Goal: Transaction & Acquisition: Purchase product/service

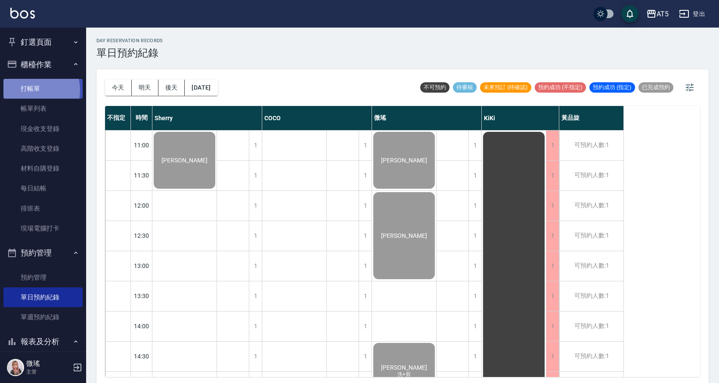
click at [32, 90] on link "打帳單" at bounding box center [42, 89] width 79 height 20
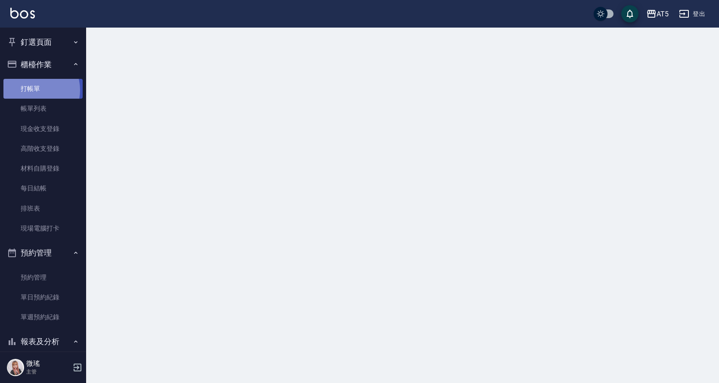
click at [32, 90] on link "打帳單" at bounding box center [42, 89] width 79 height 20
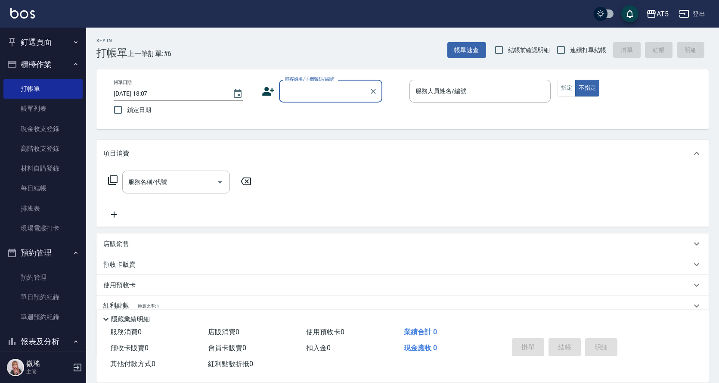
click at [348, 97] on input "顧客姓名/手機號碼/編號" at bounding box center [324, 91] width 83 height 15
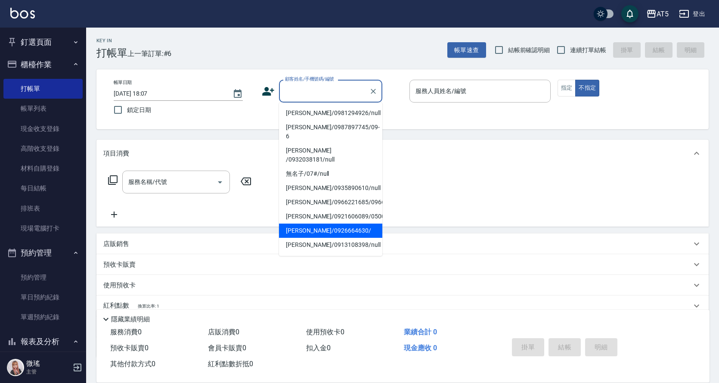
scroll to position [43, 0]
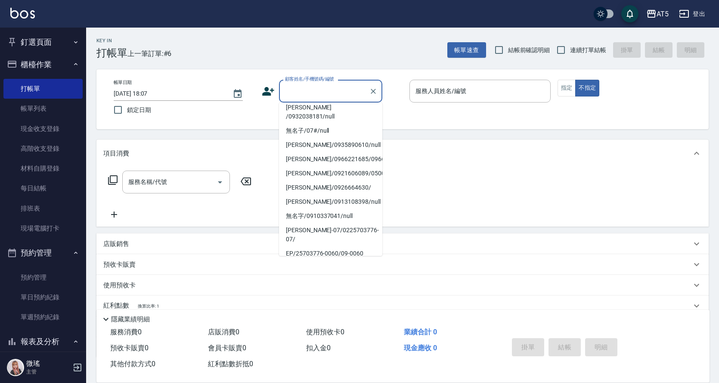
click at [334, 260] on li "新客人 姓名未設定/不留客資25703776/null" at bounding box center [330, 271] width 103 height 23
type input "新客人 姓名未設定/不留客資25703776/null"
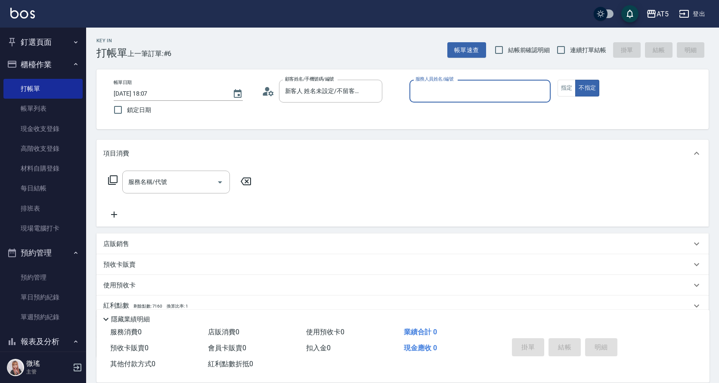
click at [450, 94] on input "服務人員姓名/編號" at bounding box center [479, 91] width 133 height 15
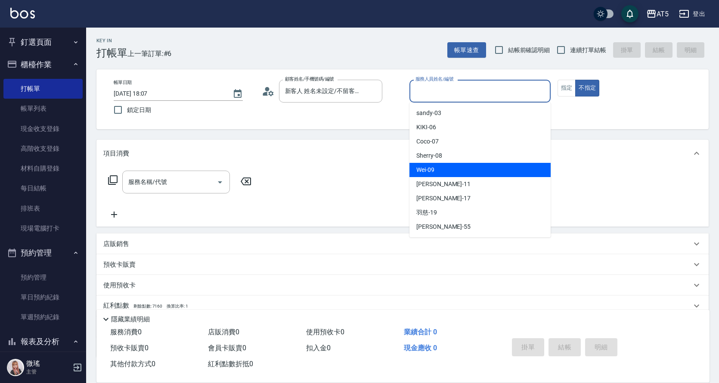
click at [458, 163] on div "Wei -09" at bounding box center [479, 170] width 141 height 14
type input "Wei-09"
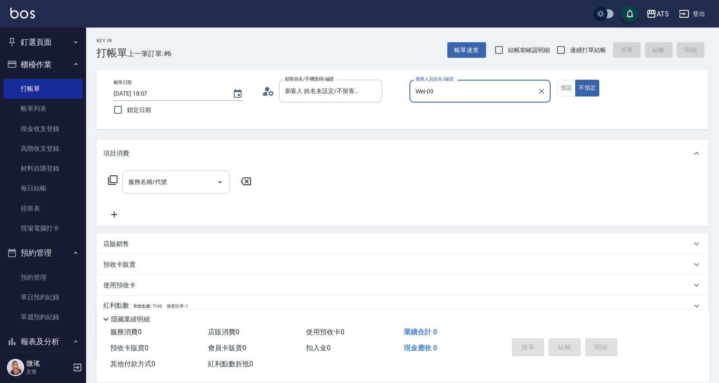
click at [175, 179] on input "服務名稱/代號" at bounding box center [169, 181] width 87 height 15
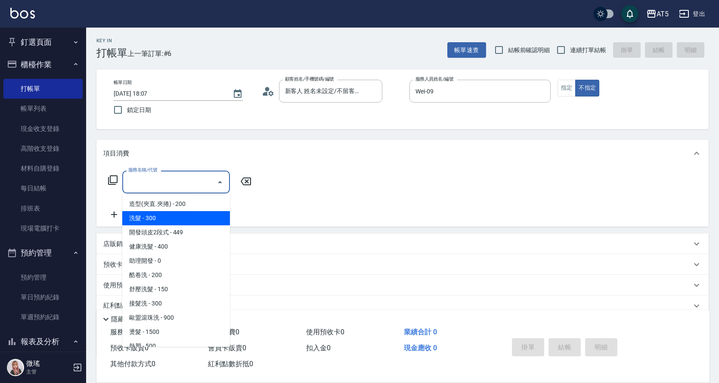
click at [160, 218] on span "洗髮 - 300" at bounding box center [176, 218] width 108 height 14
type input "洗髮(201)"
type input "30"
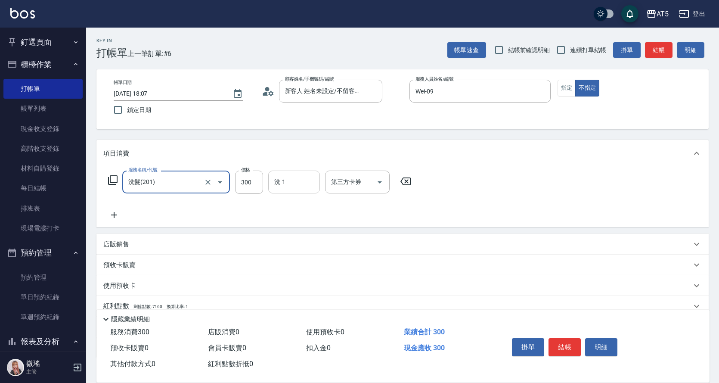
click at [296, 176] on input "洗-1" at bounding box center [294, 181] width 44 height 15
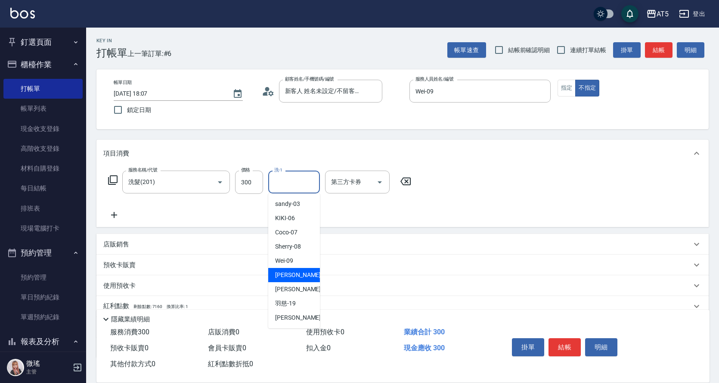
click at [285, 277] on span "[PERSON_NAME] -11" at bounding box center [302, 274] width 54 height 9
type input "[PERSON_NAME]-11"
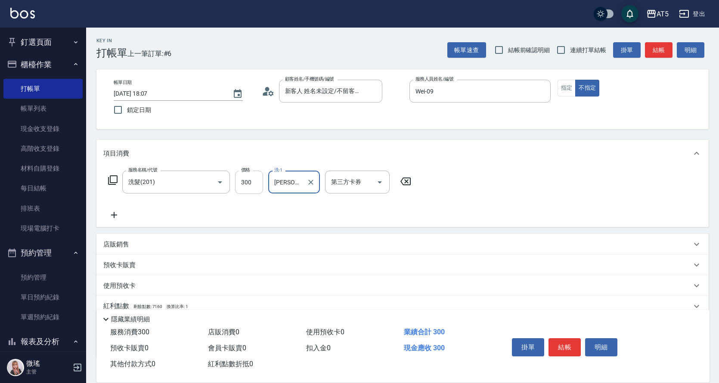
click at [243, 186] on input "300" at bounding box center [249, 181] width 28 height 23
type input "4"
type input "0"
type input "40"
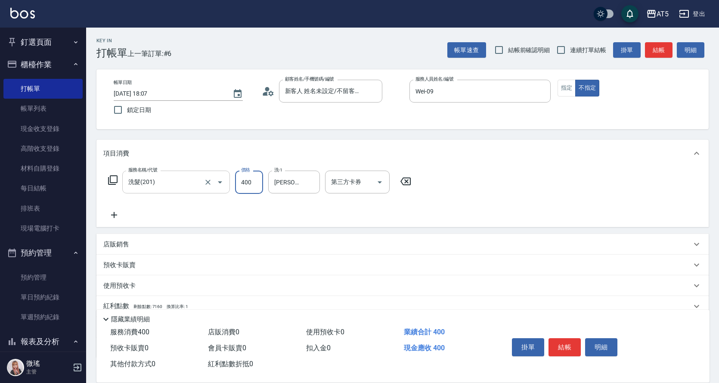
type input "400"
click at [188, 187] on input "洗髮(201)" at bounding box center [164, 181] width 76 height 15
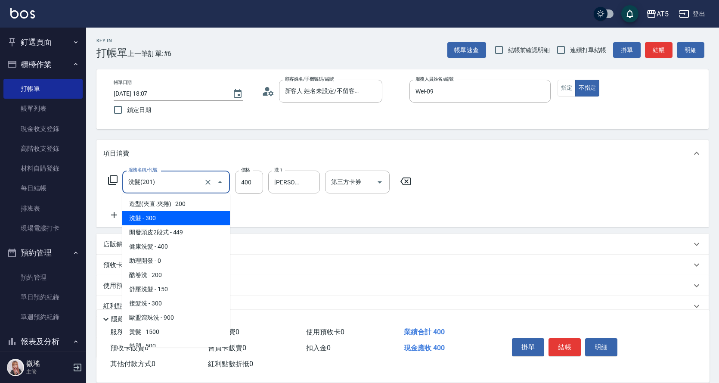
drag, startPoint x: 313, startPoint y: 221, endPoint x: 271, endPoint y: 214, distance: 42.3
click at [312, 220] on div "服務名稱/代號 洗髮(201) 服務名稱/代號 價格 400 價格 洗-1 [PERSON_NAME]-11 洗-1 第三方卡券 第三方卡券" at bounding box center [402, 197] width 612 height 60
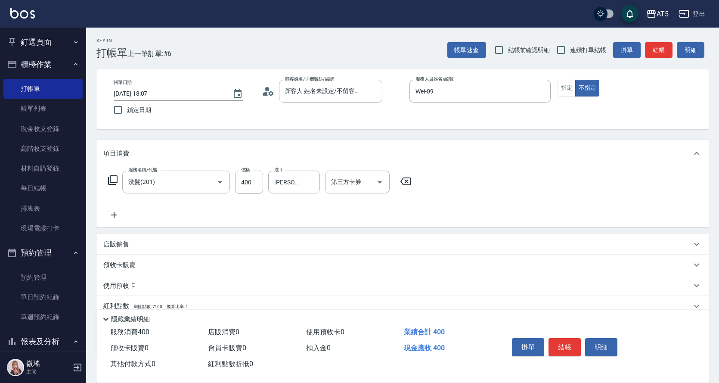
click at [115, 214] on icon at bounding box center [114, 215] width 22 height 10
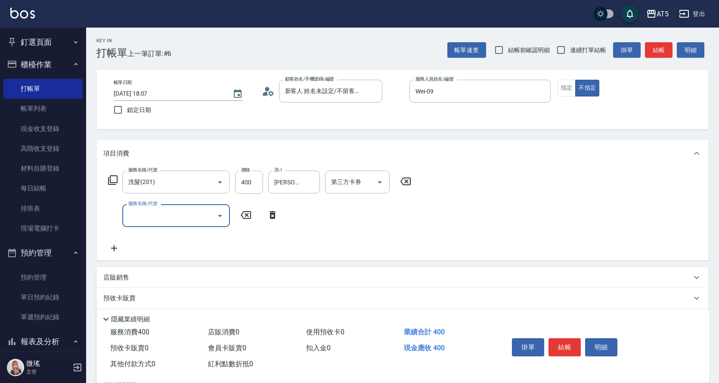
click at [129, 215] on input "服務名稱/代號" at bounding box center [169, 215] width 87 height 15
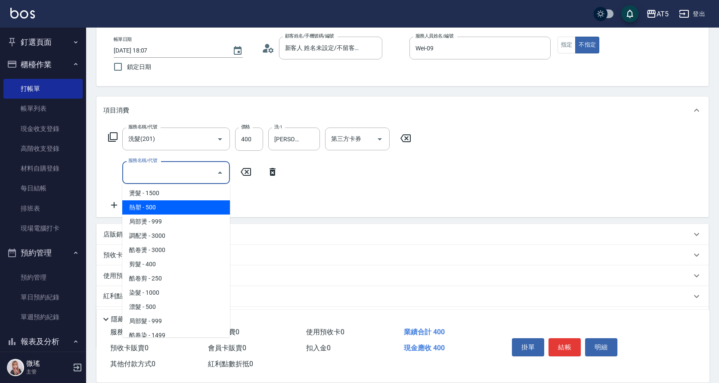
scroll to position [172, 0]
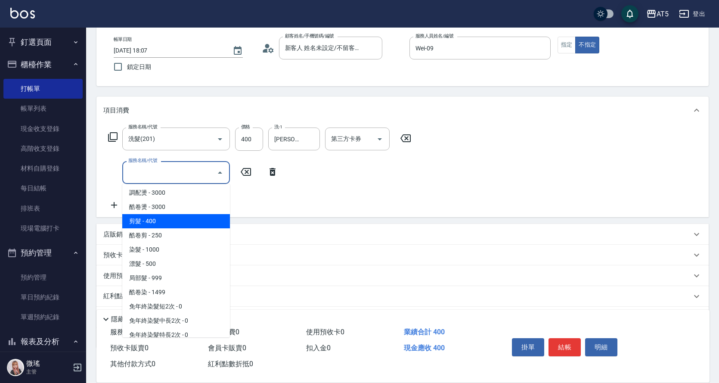
click at [168, 219] on span "剪髮 - 400" at bounding box center [176, 221] width 108 height 14
type input "80"
type input "剪髮(401)"
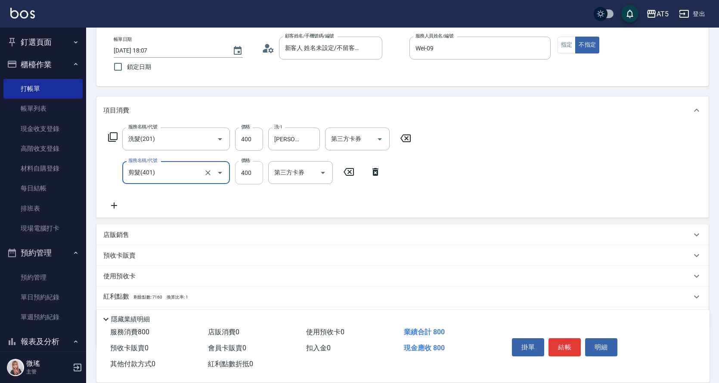
click at [253, 170] on input "400" at bounding box center [249, 172] width 28 height 23
type input "1"
type input "40"
type input "100"
type input "50"
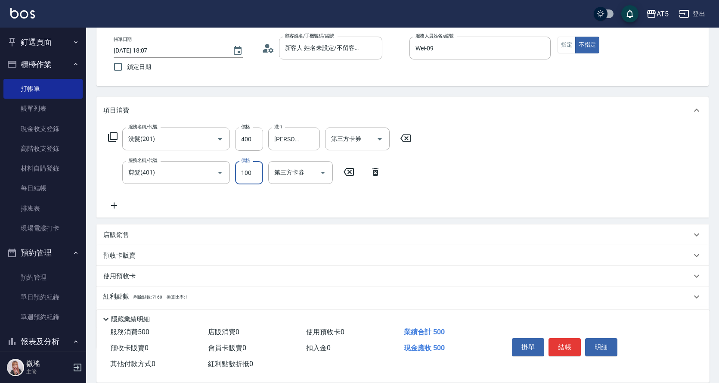
type input "100"
click at [481, 205] on div "服務名稱/代號 洗髮(201) 服務名稱/代號 價格 400 價格 洗-1 葵葵-11 洗-1 第三方卡券 第三方卡券 服務名稱/代號 剪髮(401) 服務名…" at bounding box center [402, 170] width 612 height 93
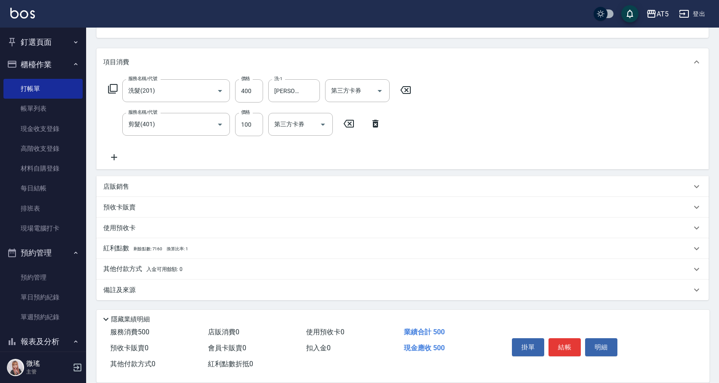
click at [561, 344] on button "結帳" at bounding box center [564, 347] width 32 height 18
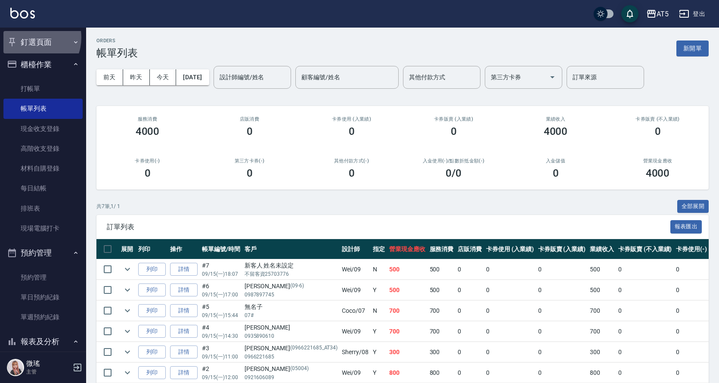
click at [30, 37] on button "釘選頁面" at bounding box center [42, 42] width 79 height 22
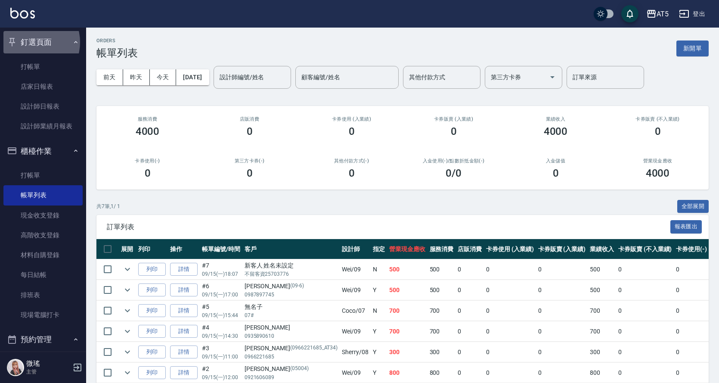
click at [30, 42] on button "釘選頁面" at bounding box center [42, 42] width 79 height 22
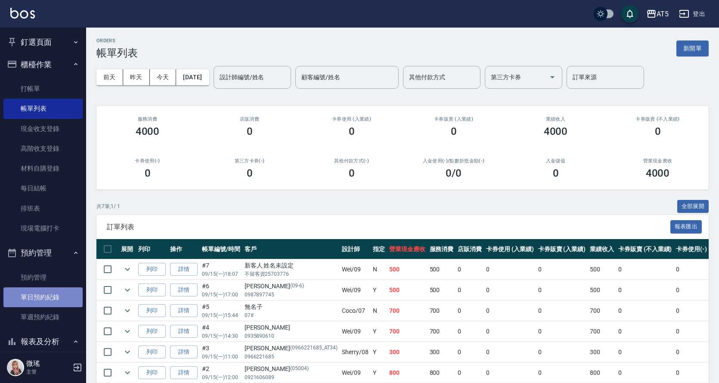
click at [55, 293] on link "單日預約紀錄" at bounding box center [42, 297] width 79 height 20
click at [56, 293] on link "單日預約紀錄" at bounding box center [42, 297] width 79 height 20
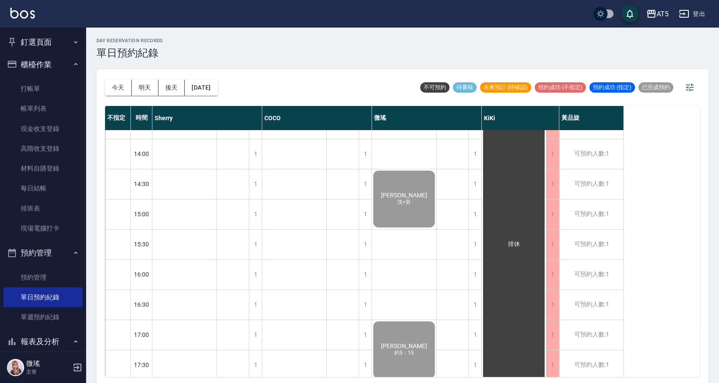
scroll to position [303, 0]
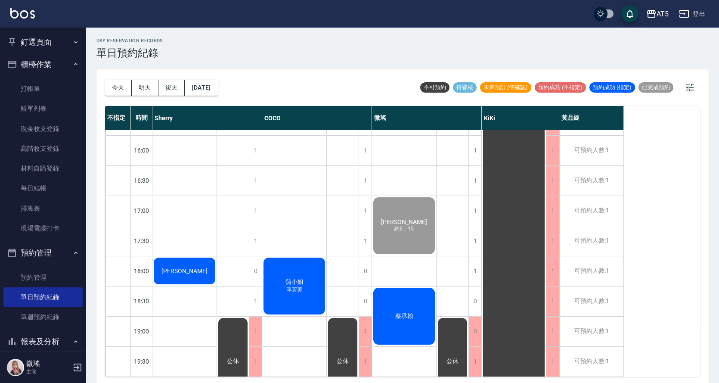
click at [428, 312] on div "蔡承翰" at bounding box center [404, 315] width 64 height 59
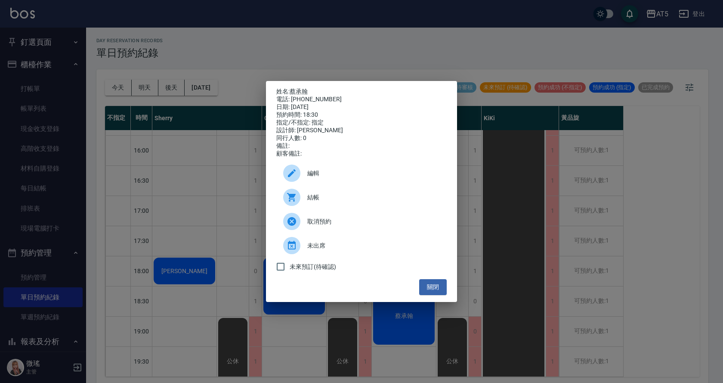
click at [331, 207] on div "結帳" at bounding box center [361, 197] width 170 height 24
click at [445, 289] on button "關閉" at bounding box center [433, 287] width 28 height 16
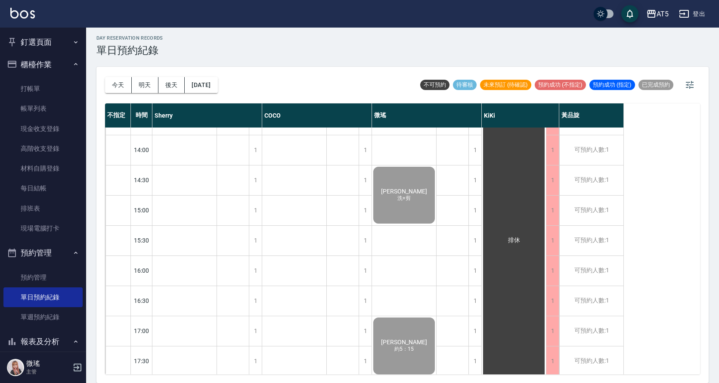
scroll to position [0, 0]
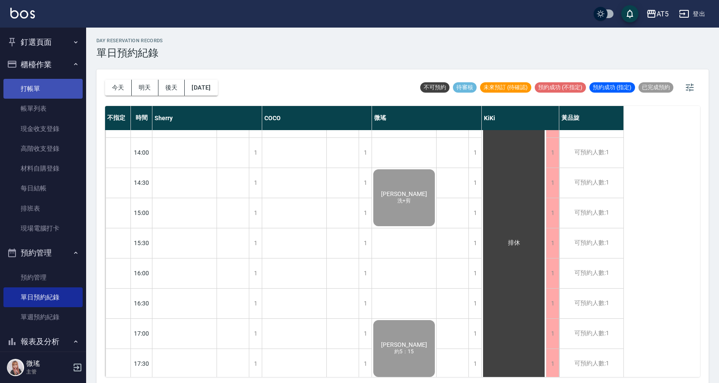
click at [20, 86] on link "打帳單" at bounding box center [42, 89] width 79 height 20
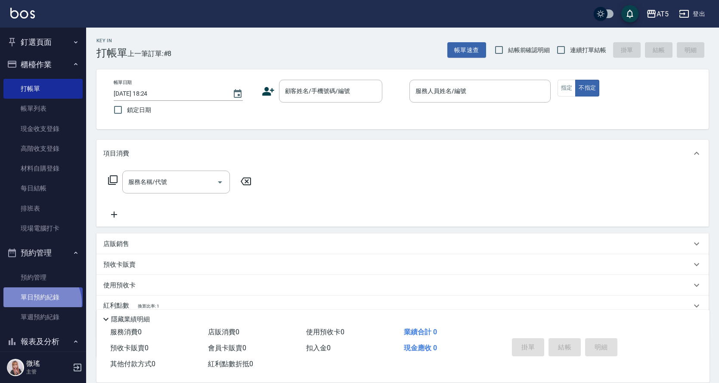
drag, startPoint x: 41, startPoint y: 303, endPoint x: 34, endPoint y: 299, distance: 7.7
click at [40, 302] on link "單日預約紀錄" at bounding box center [42, 297] width 79 height 20
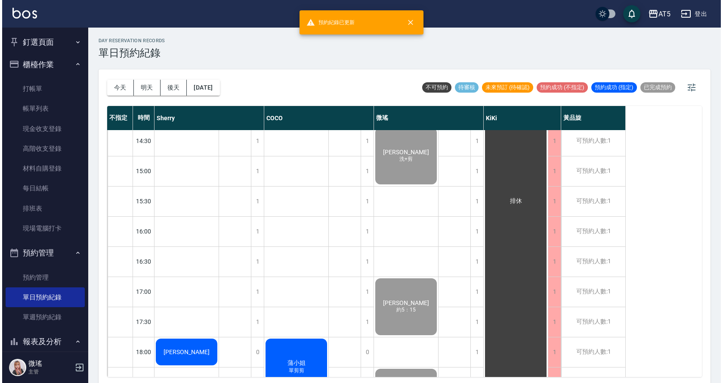
scroll to position [303, 0]
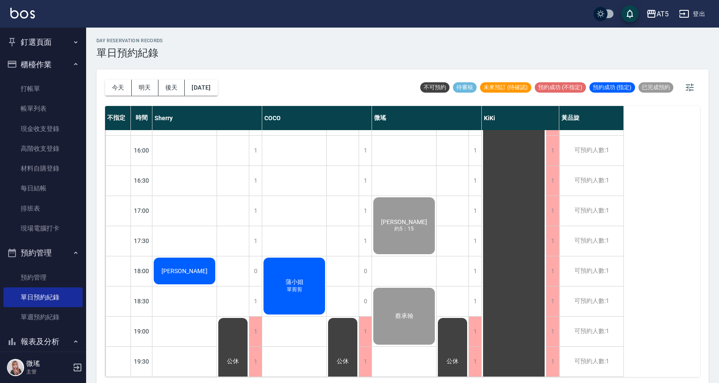
click at [306, 272] on div "蒲小姐 單剪剪" at bounding box center [294, 285] width 64 height 59
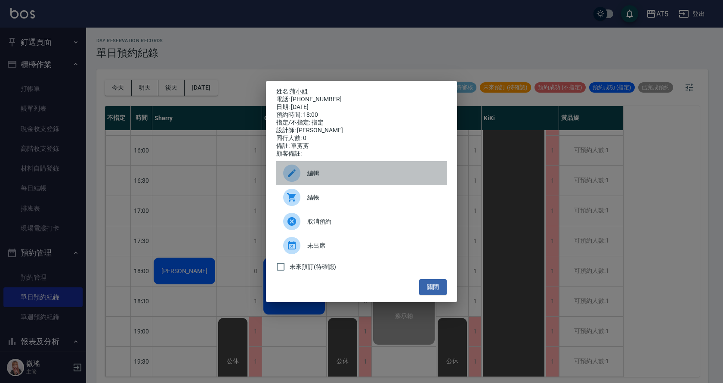
click at [314, 183] on div "編輯" at bounding box center [361, 173] width 170 height 24
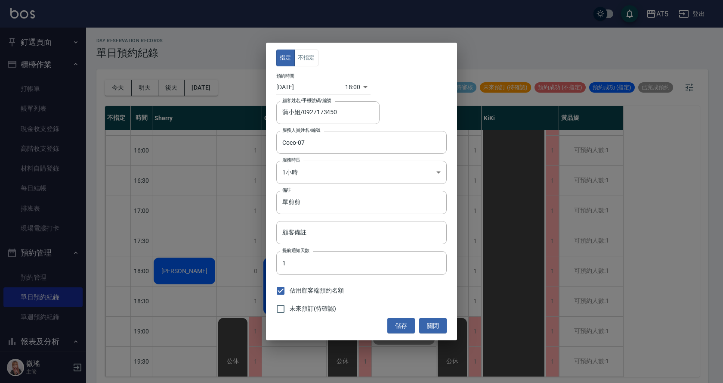
click at [18, 89] on div "指定 不指定 預約時間 [DATE] 18:00 1757930400000 顧客姓名/手機號碼/編號 蒲小姐/0927173450 顧客姓名/手機號碼/編號…" at bounding box center [361, 191] width 723 height 383
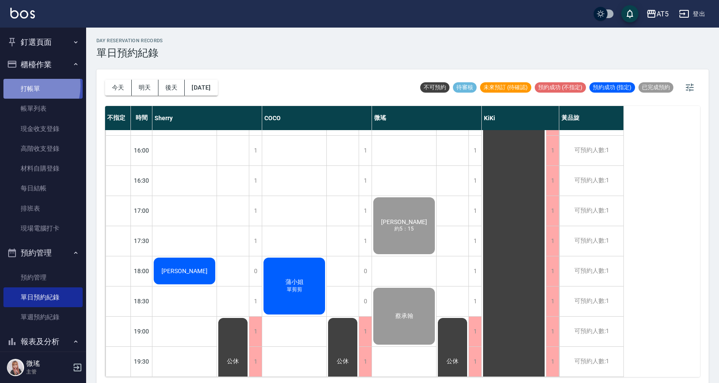
click at [25, 86] on link "打帳單" at bounding box center [42, 89] width 79 height 20
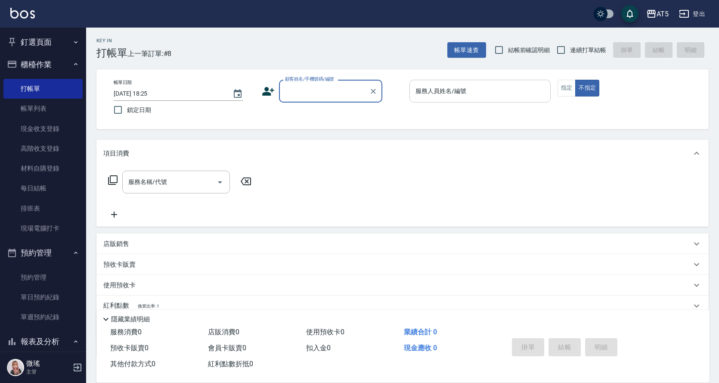
click at [452, 99] on input "服務人員姓名/編號" at bounding box center [479, 91] width 133 height 15
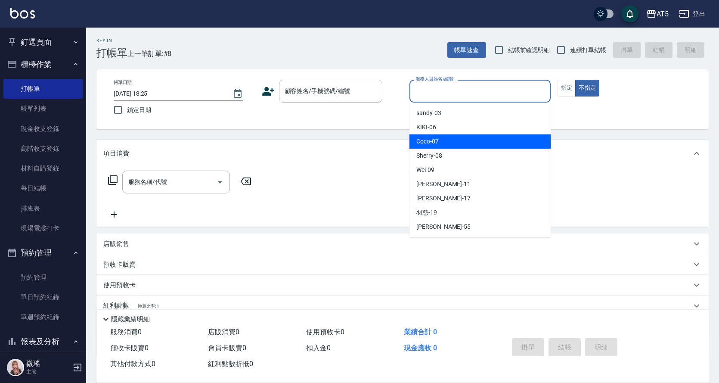
click at [446, 142] on div "Coco -07" at bounding box center [479, 141] width 141 height 14
type input "Coco-07"
click at [446, 142] on div "項目消費" at bounding box center [402, 153] width 612 height 28
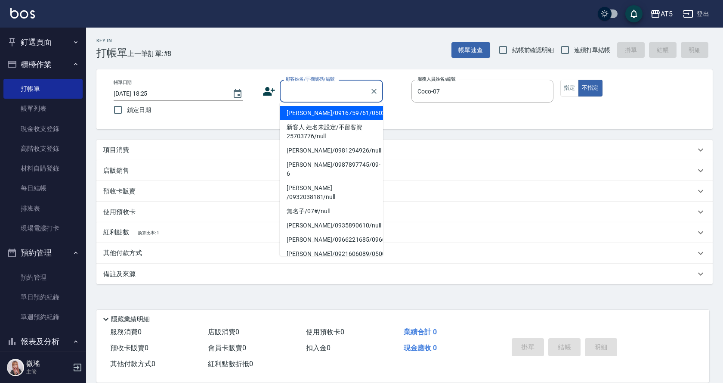
click at [332, 93] on input "顧客姓名/手機號碼/編號" at bounding box center [325, 91] width 83 height 15
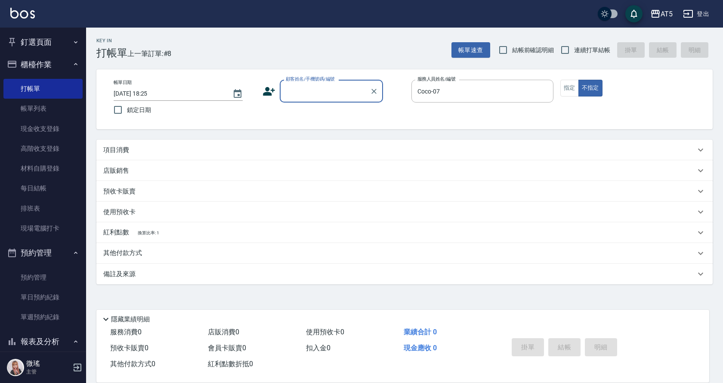
click at [319, 85] on input "顧客姓名/手機號碼/編號" at bounding box center [325, 91] width 83 height 15
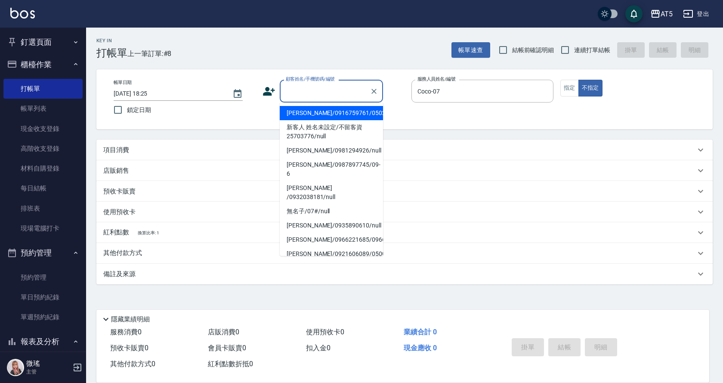
click at [319, 85] on input "顧客姓名/手機號碼/編號" at bounding box center [325, 91] width 83 height 15
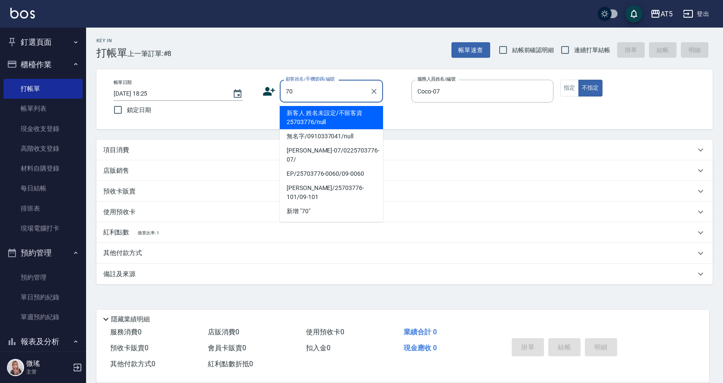
type input "700"
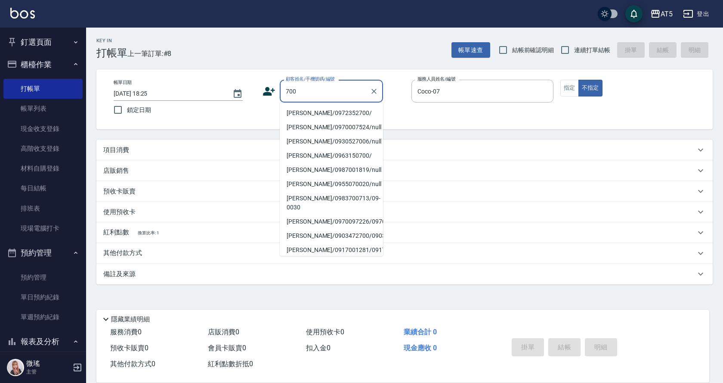
click at [303, 87] on input "700" at bounding box center [325, 91] width 83 height 15
click at [378, 93] on button "Clear" at bounding box center [374, 91] width 12 height 12
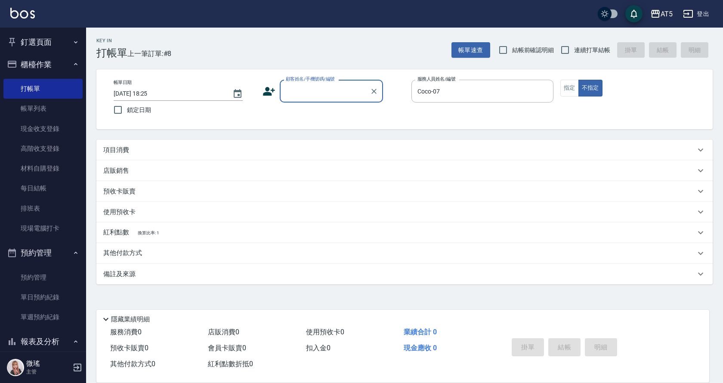
click at [332, 93] on input "顧客姓名/手機號碼/編號" at bounding box center [325, 91] width 83 height 15
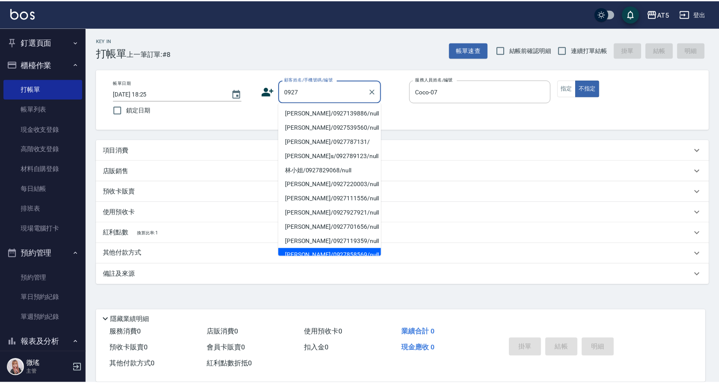
scroll to position [86, 0]
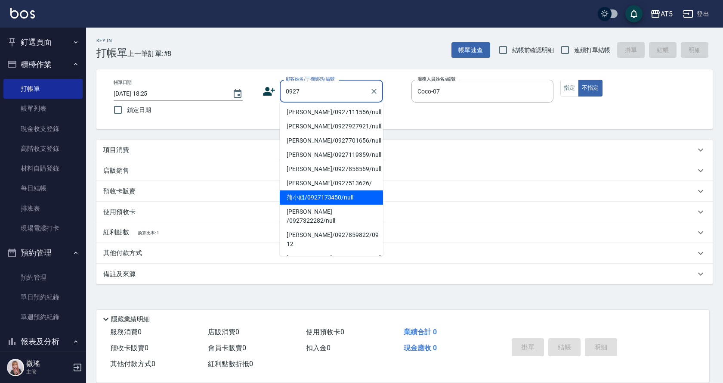
click at [337, 198] on li "蒲小姐/0927173450/null" at bounding box center [331, 197] width 103 height 14
type input "蒲小姐/0927173450/null"
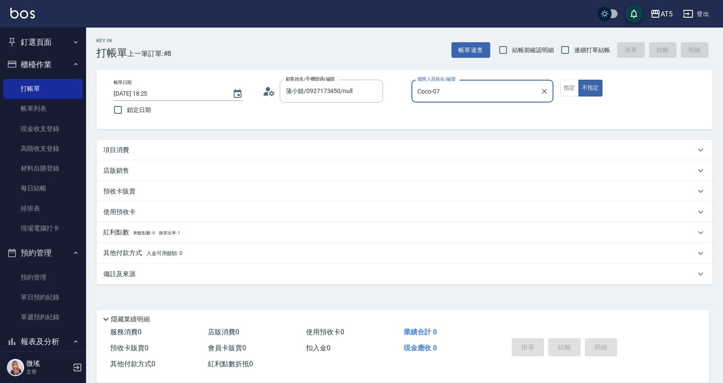
click at [155, 142] on div "項目消費" at bounding box center [404, 149] width 616 height 21
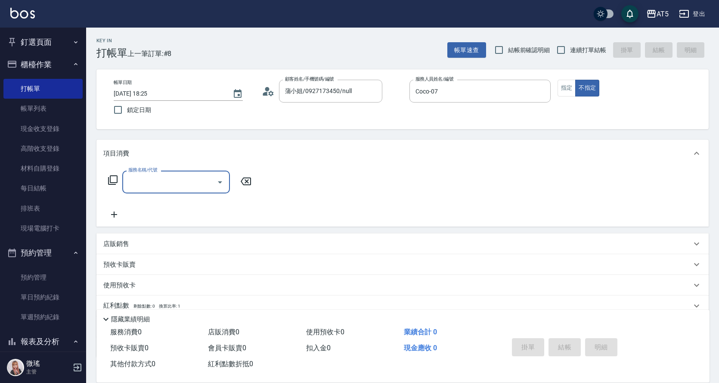
scroll to position [0, 0]
click at [113, 177] on icon at bounding box center [113, 180] width 10 height 10
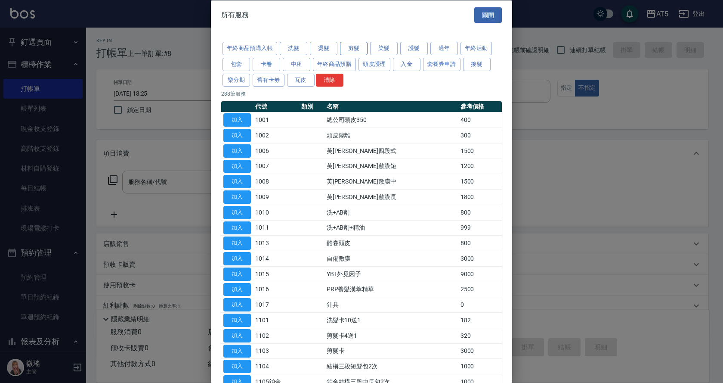
click at [359, 52] on button "剪髮" at bounding box center [354, 48] width 28 height 13
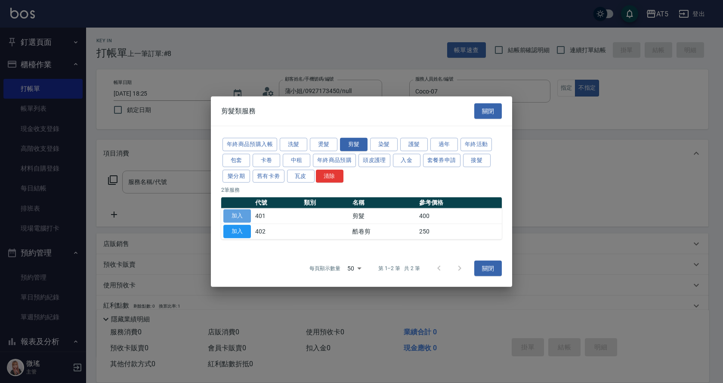
click at [236, 218] on button "加入" at bounding box center [237, 215] width 28 height 13
type input "剪髮(401)"
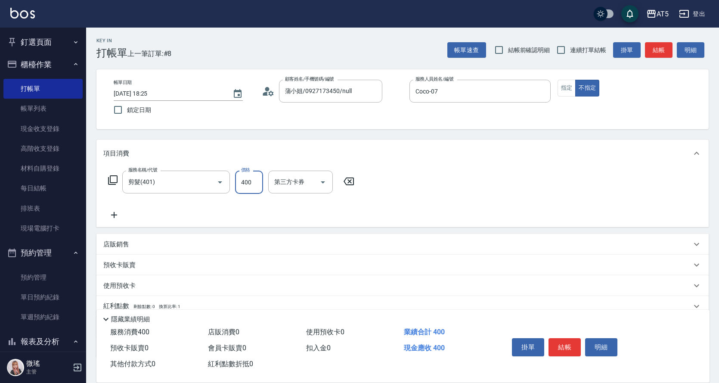
click at [251, 189] on input "400" at bounding box center [249, 181] width 28 height 23
type input "0"
type input "33"
type input "30"
type input "335"
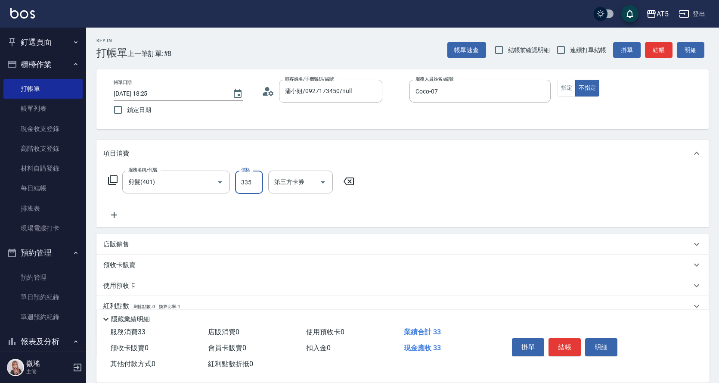
type input "0"
type input "350"
type input "30"
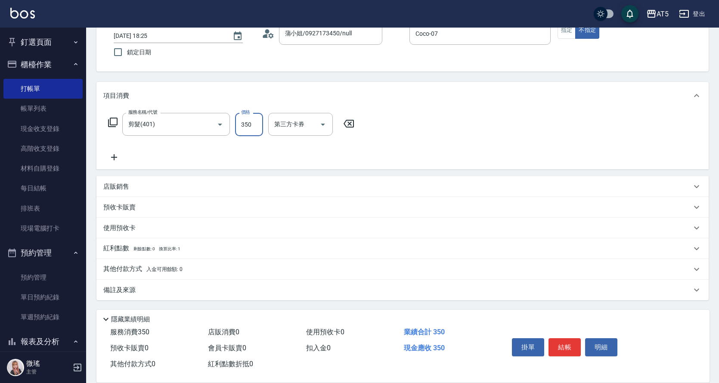
type input "350"
click at [147, 287] on div "備註及來源" at bounding box center [397, 289] width 588 height 9
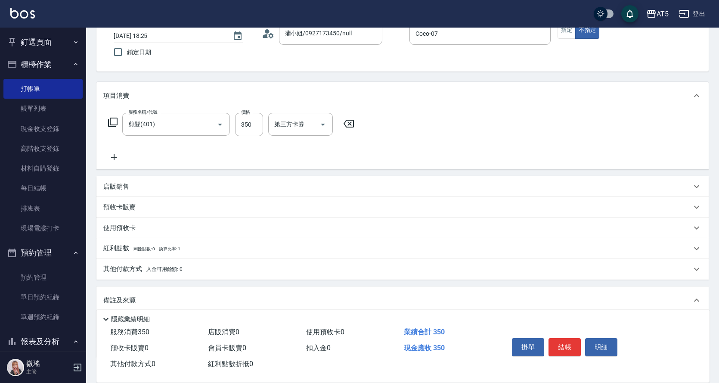
scroll to position [115, 0]
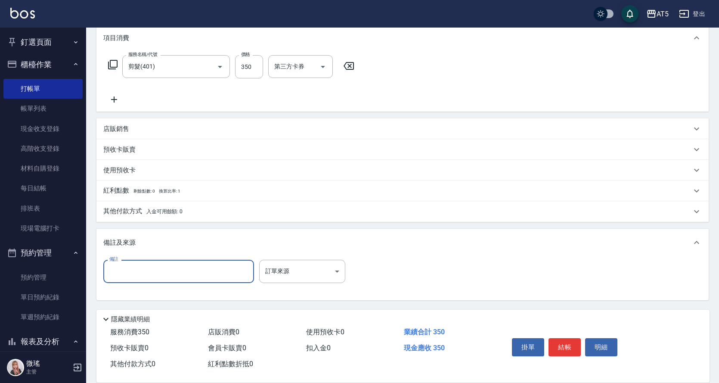
click at [176, 276] on input "備註" at bounding box center [178, 271] width 151 height 23
click at [140, 276] on input "使用50會者底" at bounding box center [178, 271] width 151 height 23
click at [158, 276] on input "使用50優惠底" at bounding box center [178, 271] width 151 height 23
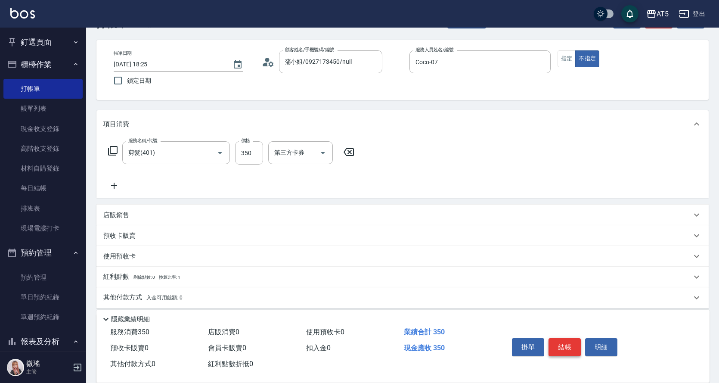
type input "使用50優惠折抵"
click at [567, 346] on button "結帳" at bounding box center [564, 347] width 32 height 18
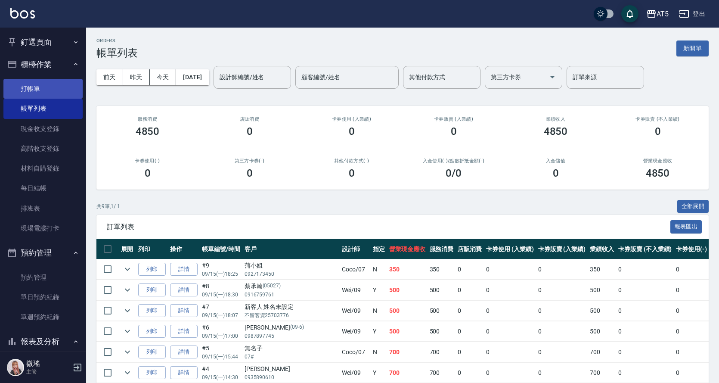
click at [35, 85] on link "打帳單" at bounding box center [42, 89] width 79 height 20
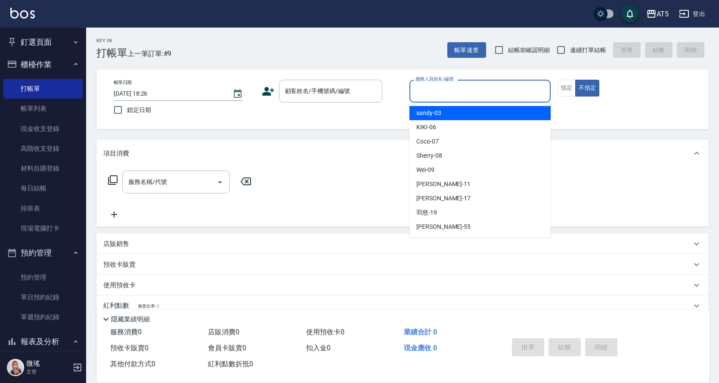
click at [492, 93] on input "服務人員姓名/編號" at bounding box center [479, 91] width 133 height 15
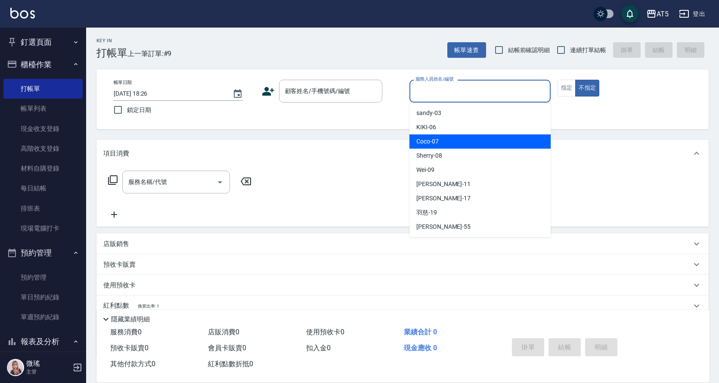
click at [476, 143] on div "Coco -07" at bounding box center [479, 141] width 141 height 14
type input "Coco-07"
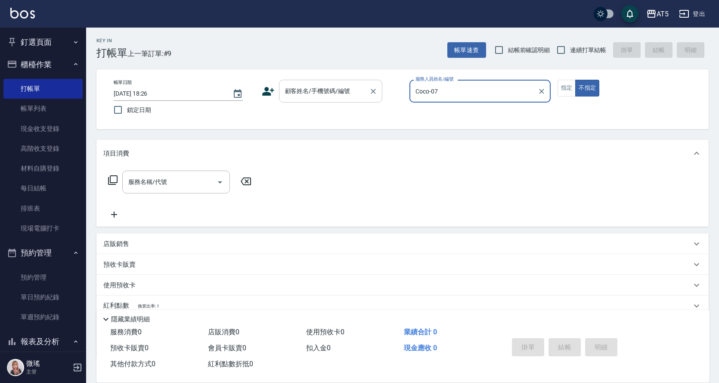
click at [340, 93] on input "顧客姓名/手機號碼/編號" at bounding box center [324, 91] width 83 height 15
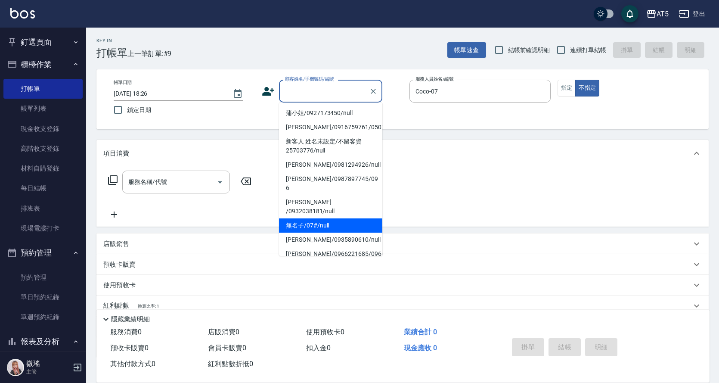
click at [316, 218] on li "無名子/07#/null" at bounding box center [330, 225] width 103 height 14
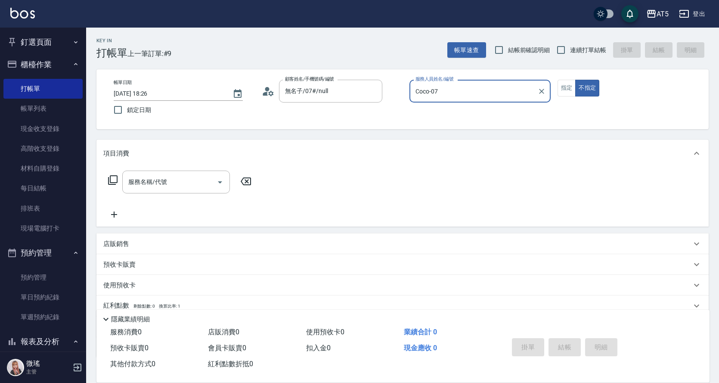
type input "無名子/07#/null"
click at [182, 182] on input "服務名稱/代號" at bounding box center [169, 181] width 87 height 15
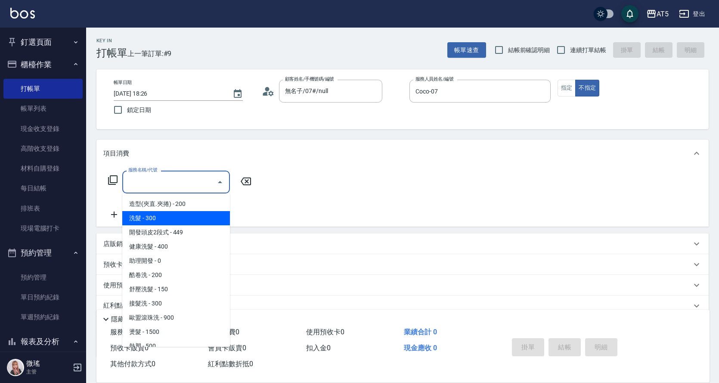
click at [173, 216] on span "洗髮 - 300" at bounding box center [176, 218] width 108 height 14
type input "洗髮(201)"
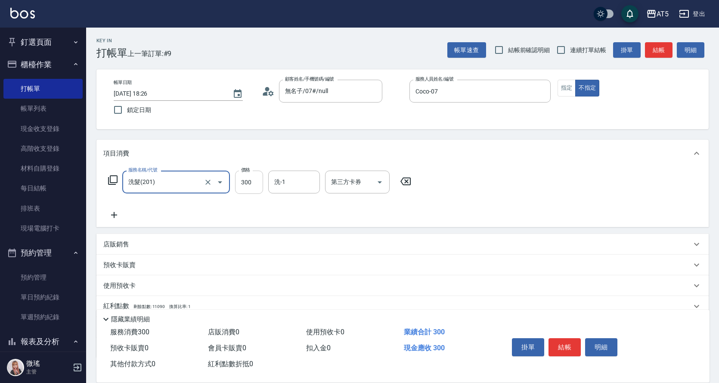
click at [249, 179] on input "300" at bounding box center [249, 181] width 28 height 23
type input "0"
type input "50"
type input "500"
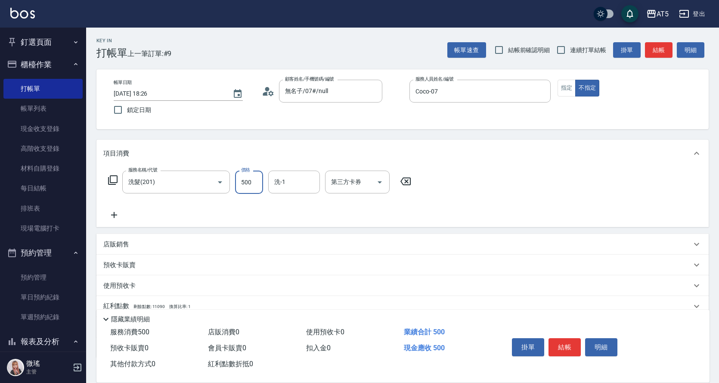
click at [115, 180] on icon at bounding box center [113, 180] width 10 height 10
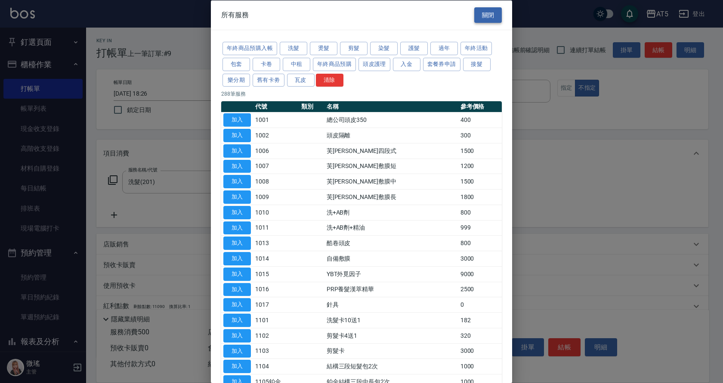
click at [476, 20] on button "關閉" at bounding box center [488, 15] width 28 height 16
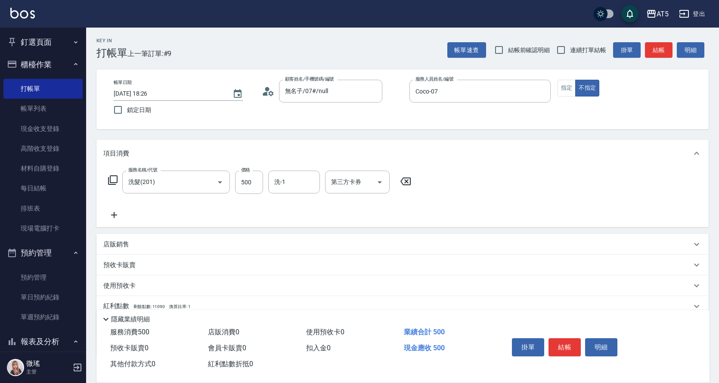
click at [110, 183] on icon at bounding box center [112, 179] width 9 height 9
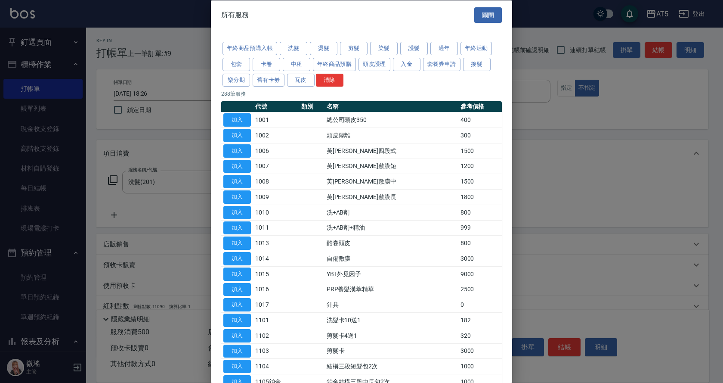
click at [133, 200] on div at bounding box center [361, 191] width 723 height 383
click at [111, 211] on div at bounding box center [361, 191] width 723 height 383
drag, startPoint x: 111, startPoint y: 211, endPoint x: 406, endPoint y: 32, distance: 345.0
click at [203, 149] on div at bounding box center [361, 191] width 723 height 383
click at [481, 12] on button "關閉" at bounding box center [488, 15] width 28 height 16
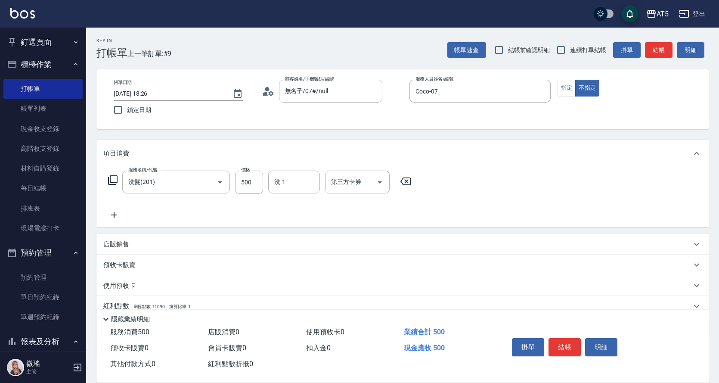
click at [109, 217] on icon at bounding box center [114, 215] width 22 height 10
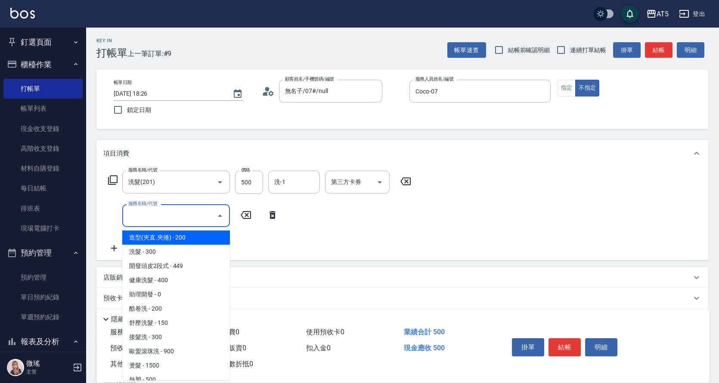
click at [171, 215] on input "服務名稱/代號" at bounding box center [169, 215] width 87 height 15
click at [170, 243] on span "造型(夾直.夾捲) - 200" at bounding box center [176, 237] width 108 height 14
type input "70"
type input "造型(夾直.夾捲)(200)"
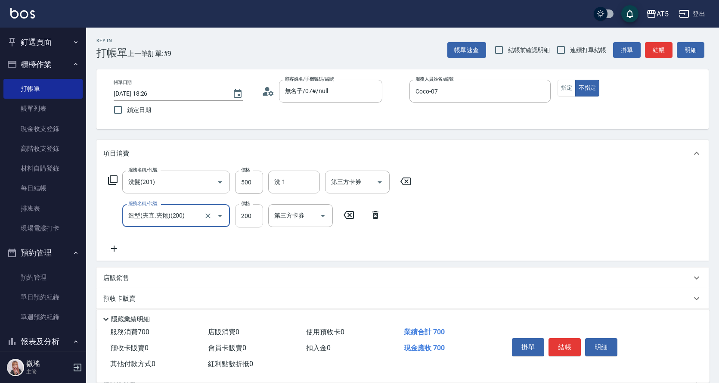
click at [248, 212] on input "200" at bounding box center [249, 215] width 28 height 23
type input "50"
type input "100"
type input "60"
type input "100"
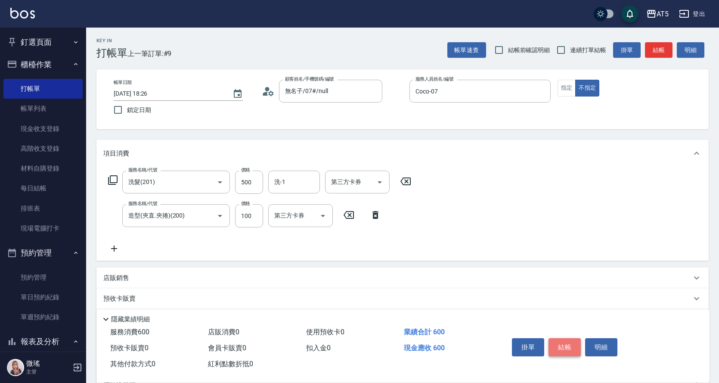
click at [563, 340] on button "結帳" at bounding box center [564, 347] width 32 height 18
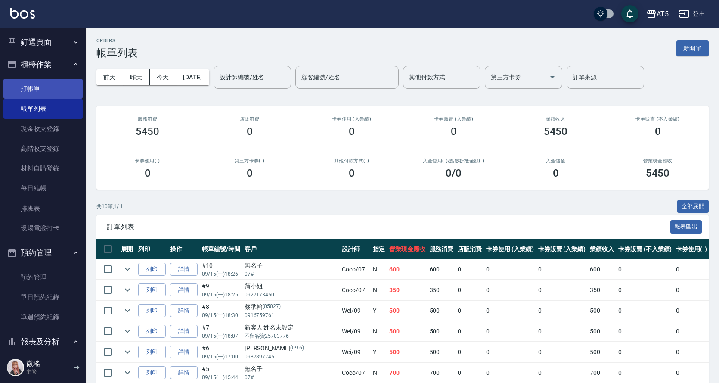
click at [62, 79] on link "打帳單" at bounding box center [42, 89] width 79 height 20
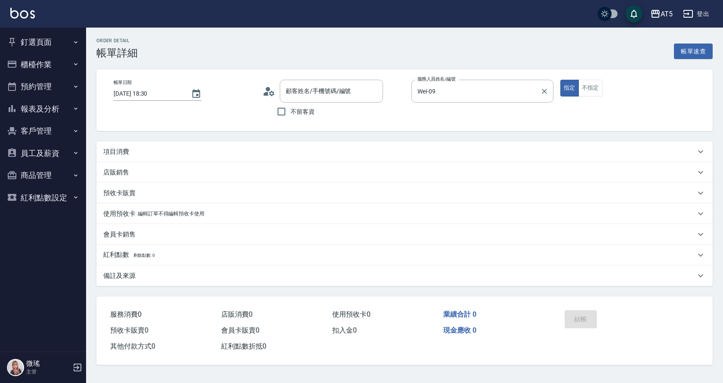
type input "[DATE] 18:30"
type input "Wei-09"
type input "[PERSON_NAME]/0916759761/05027"
click at [106, 151] on p "項目消費" at bounding box center [116, 151] width 26 height 9
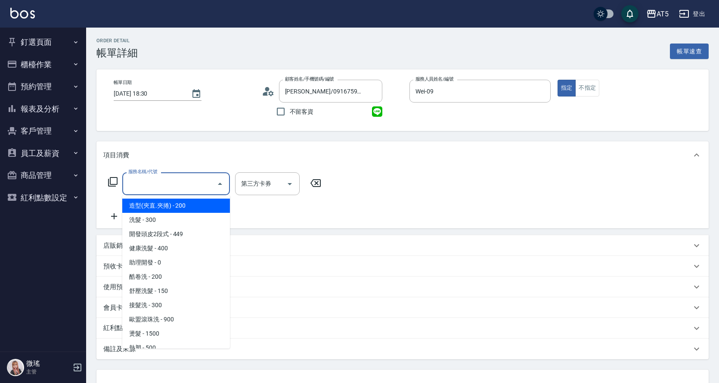
click at [145, 182] on input "服務名稱/代號" at bounding box center [169, 183] width 87 height 15
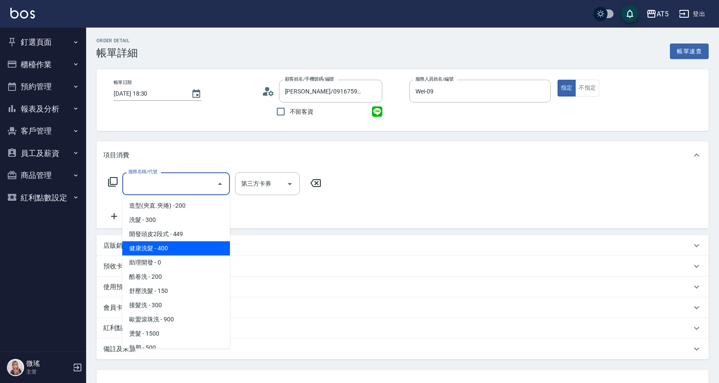
scroll to position [129, 0]
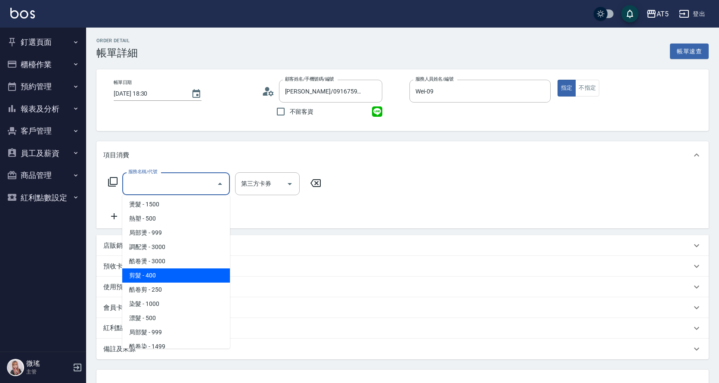
click at [160, 271] on span "剪髮 - 400" at bounding box center [176, 275] width 108 height 14
type input "40"
type input "剪髮(401)"
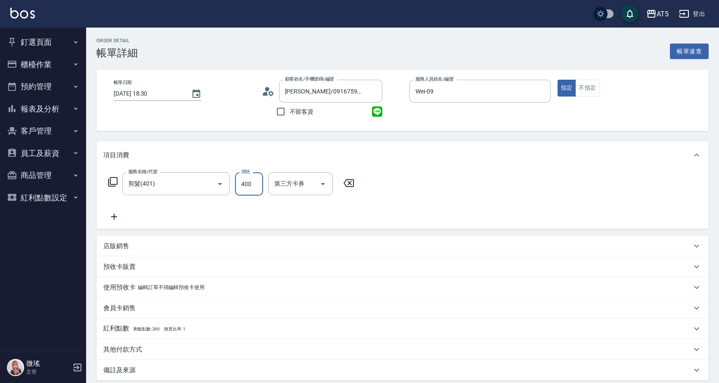
click at [249, 177] on input "400" at bounding box center [249, 183] width 28 height 23
type input "0"
type input "50"
type input "500"
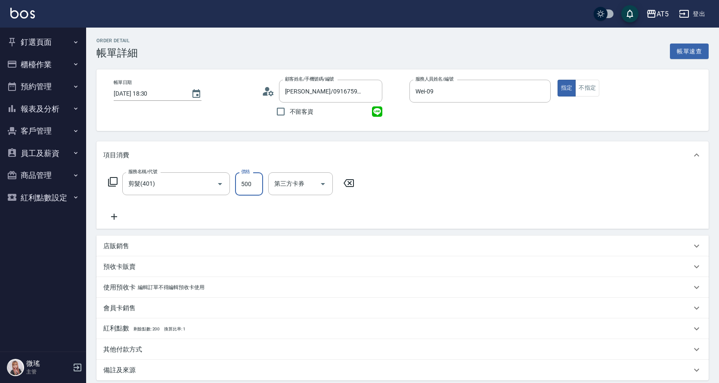
click at [339, 179] on icon at bounding box center [349, 183] width 22 height 10
type input "0"
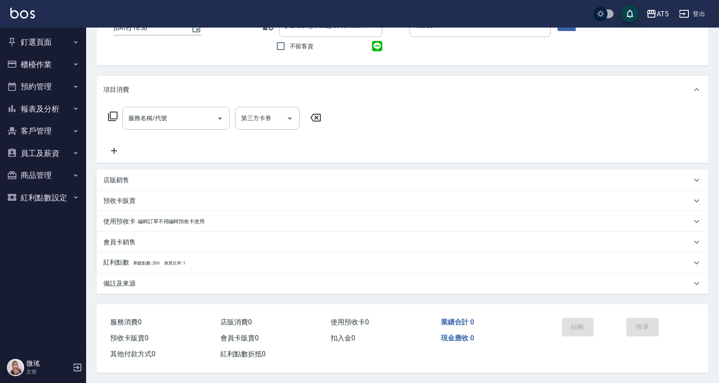
scroll to position [0, 0]
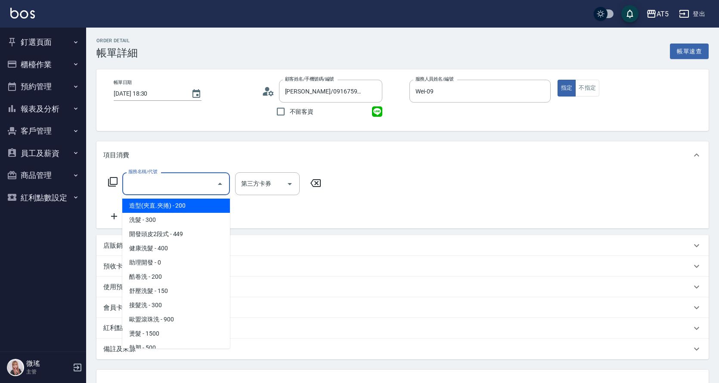
click at [170, 186] on input "服務名稱/代號" at bounding box center [169, 183] width 87 height 15
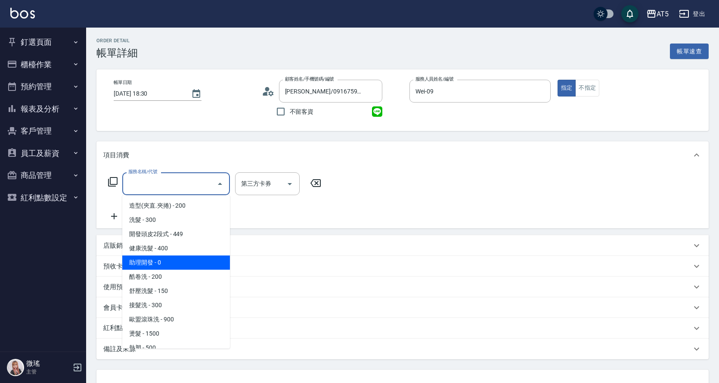
scroll to position [172, 0]
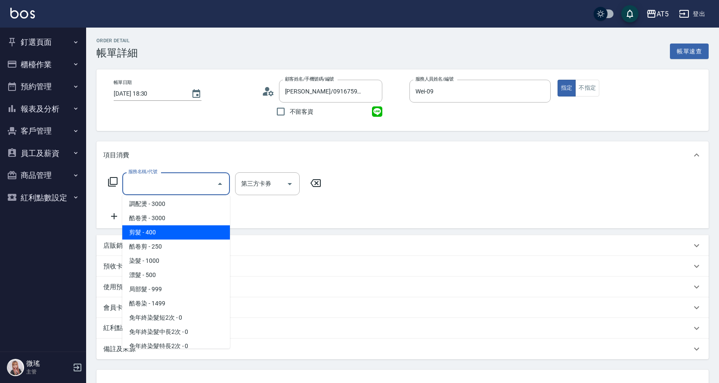
click at [151, 234] on span "剪髮 - 400" at bounding box center [176, 232] width 108 height 14
type input "40"
type input "剪髮(401)"
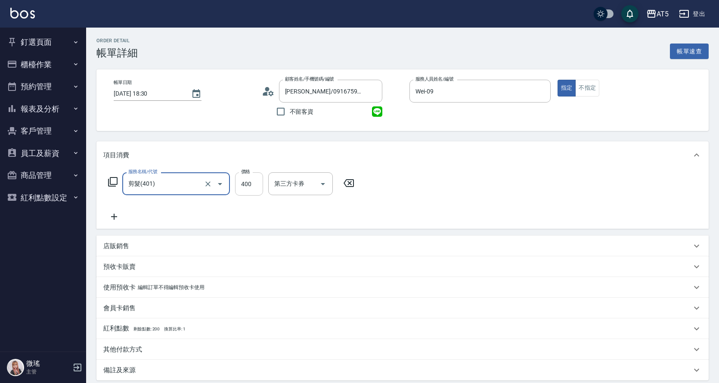
click at [244, 184] on input "400" at bounding box center [249, 183] width 28 height 23
type input "0"
type input "50"
type input "500"
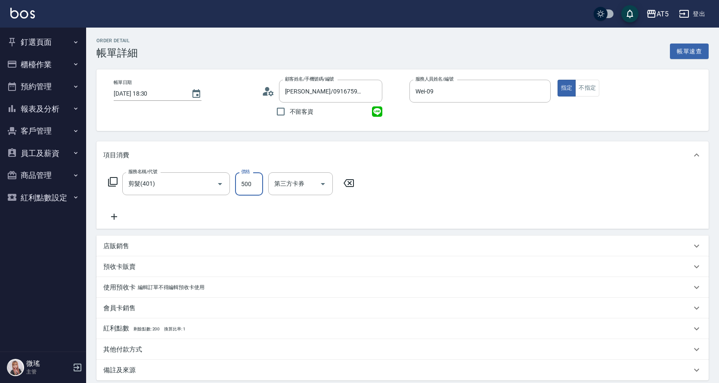
click at [484, 178] on div "服務名稱/代號 剪髮(401) 服務名稱/代號 價格 500 價格 第三方卡券 第三方卡券" at bounding box center [402, 199] width 612 height 60
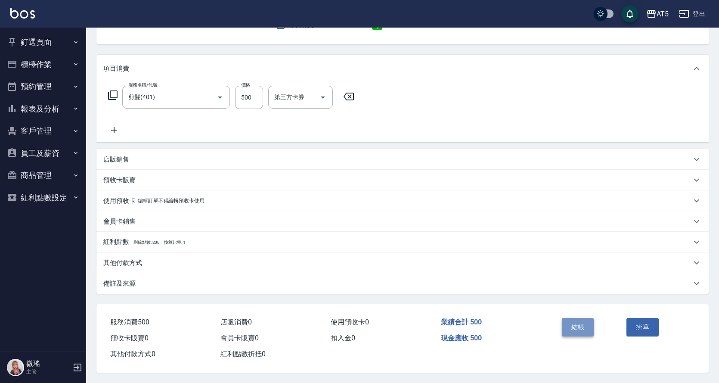
click at [583, 323] on button "結帳" at bounding box center [578, 327] width 32 height 18
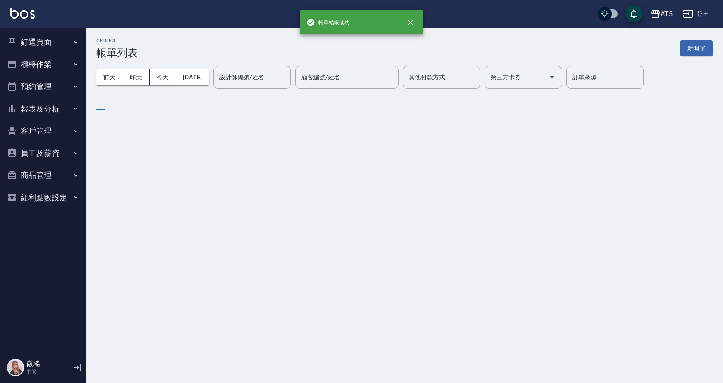
click at [34, 71] on button "櫃檯作業" at bounding box center [42, 64] width 79 height 22
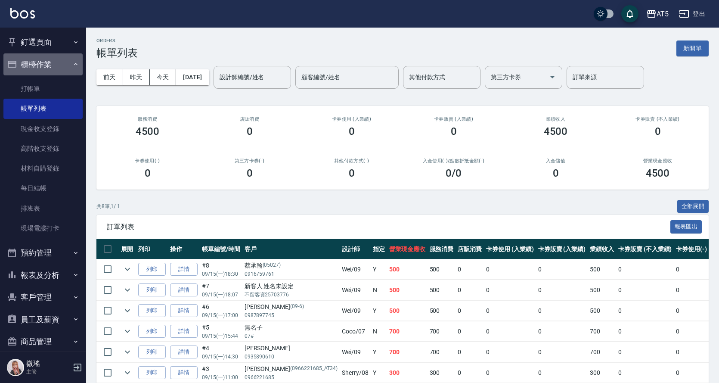
click at [47, 66] on button "櫃檯作業" at bounding box center [42, 64] width 79 height 22
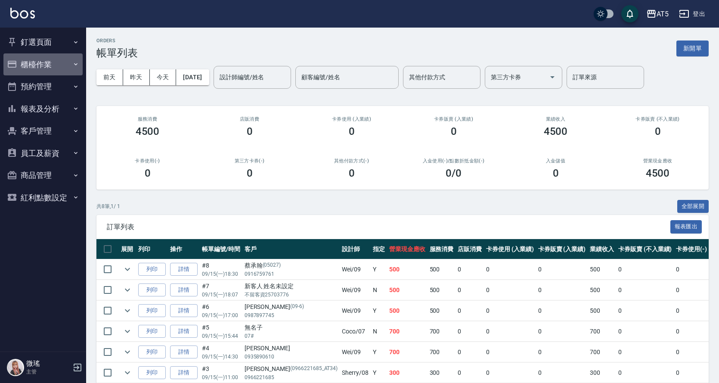
click at [47, 66] on button "櫃檯作業" at bounding box center [42, 64] width 79 height 22
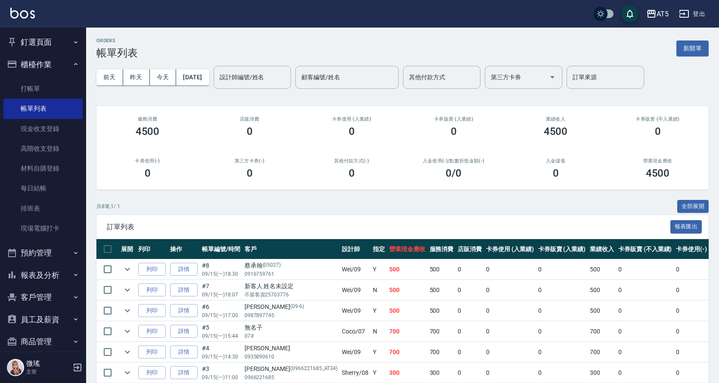
click at [49, 40] on button "釘選頁面" at bounding box center [42, 42] width 79 height 22
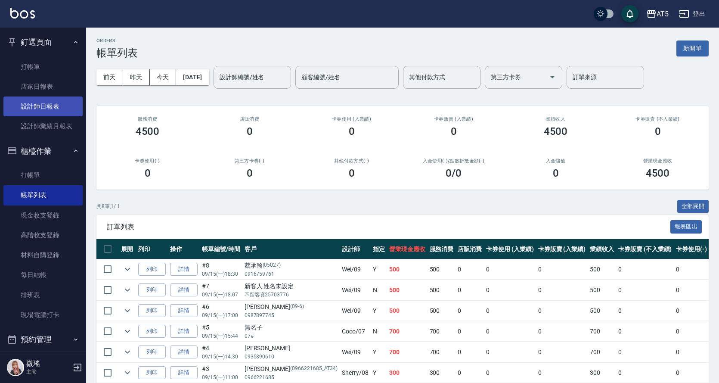
click at [47, 106] on link "設計師日報表" at bounding box center [42, 106] width 79 height 20
